Goal: Task Accomplishment & Management: Complete application form

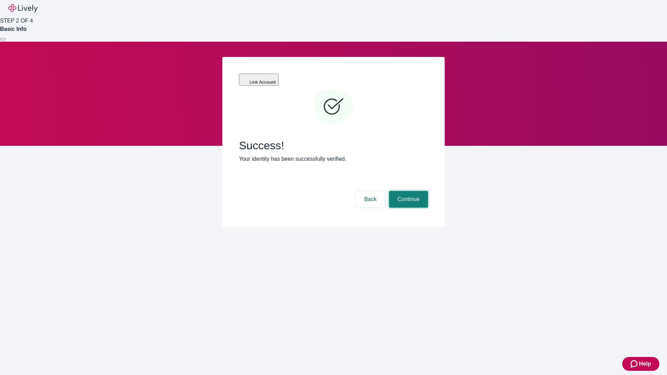
click at [407, 191] on button "Continue" at bounding box center [408, 199] width 39 height 17
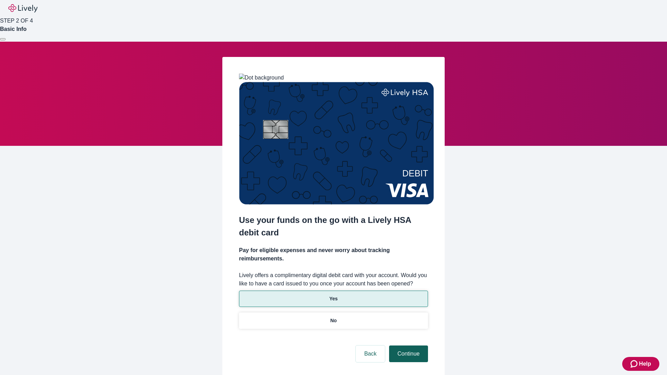
click at [333, 295] on p "Yes" at bounding box center [333, 298] width 8 height 7
click at [407, 345] on button "Continue" at bounding box center [408, 353] width 39 height 17
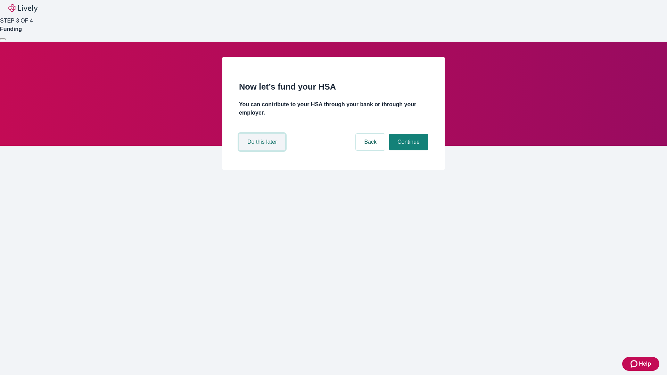
click at [263, 150] on button "Do this later" at bounding box center [262, 142] width 46 height 17
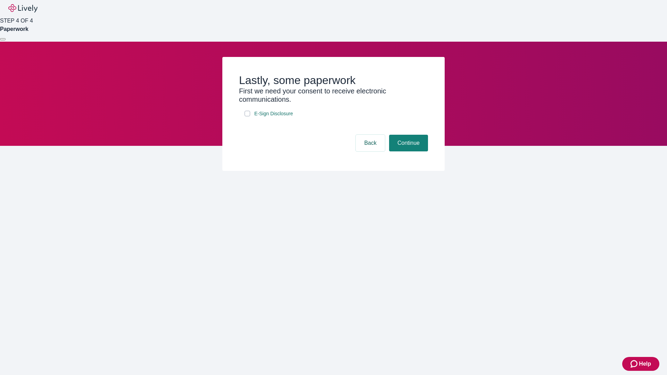
click at [247, 116] on input "E-Sign Disclosure" at bounding box center [247, 114] width 6 height 6
checkbox input "true"
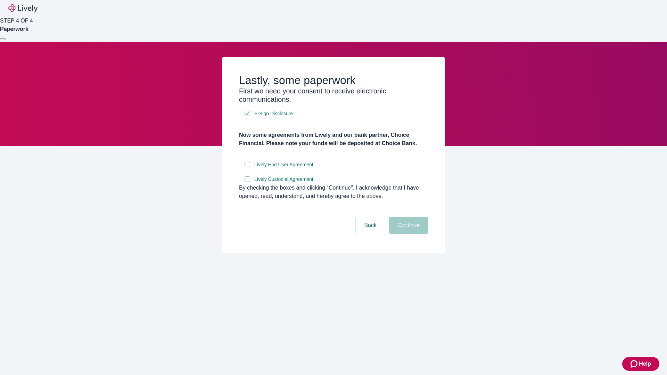
click at [247, 167] on input "Lively End User Agreement" at bounding box center [247, 165] width 6 height 6
checkbox input "true"
click at [247, 182] on input "Lively Custodial Agreement" at bounding box center [247, 179] width 6 height 6
checkbox input "true"
click at [407, 234] on button "Continue" at bounding box center [408, 225] width 39 height 17
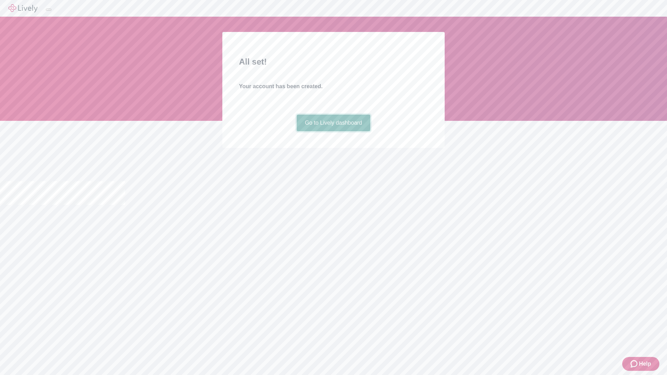
click at [333, 131] on link "Go to Lively dashboard" at bounding box center [334, 123] width 74 height 17
